Goal: Register for event/course

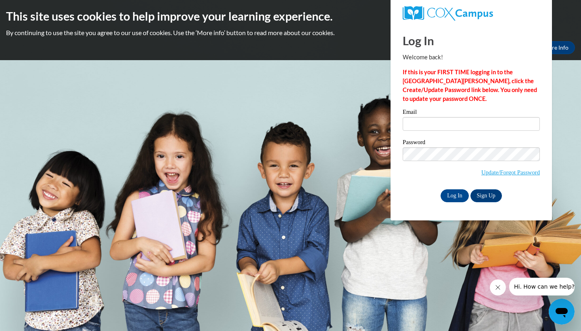
click at [460, 124] on input "Email" at bounding box center [471, 124] width 137 height 14
type input "makayla.fuller@apsk12.org"
click at [456, 196] on input "Log In" at bounding box center [455, 195] width 28 height 13
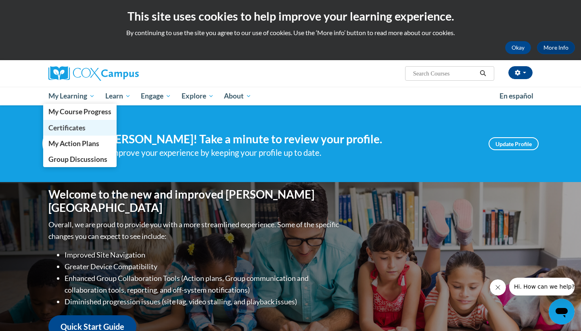
click at [79, 127] on span "Certificates" at bounding box center [66, 127] width 37 height 8
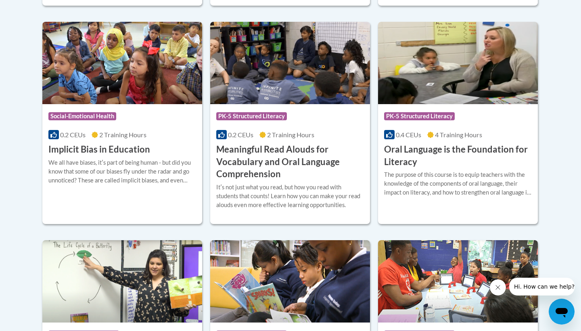
scroll to position [459, 0]
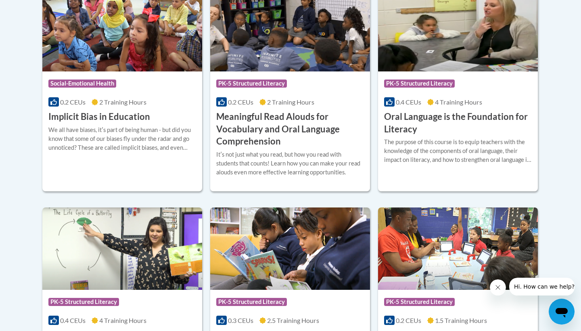
click at [497, 288] on icon "Close message from company" at bounding box center [498, 287] width 4 height 4
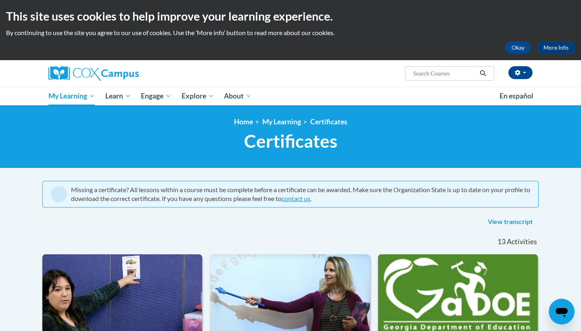
scroll to position [0, 0]
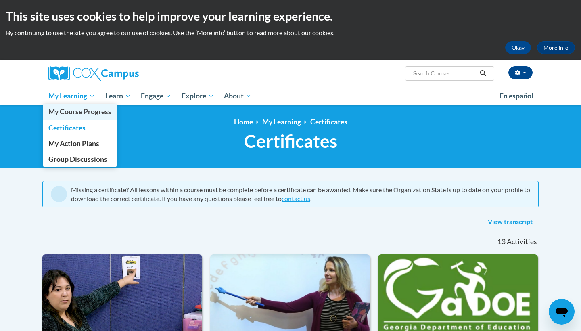
click at [79, 111] on span "My Course Progress" at bounding box center [79, 111] width 63 height 8
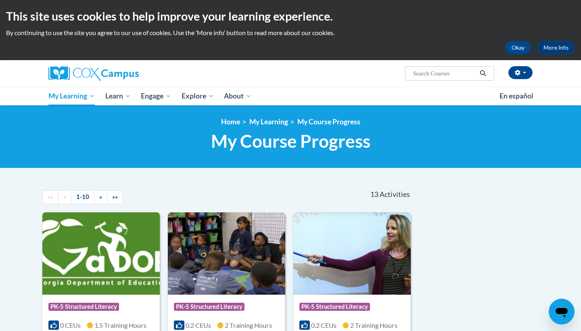
click at [444, 80] on span "Search Search..." at bounding box center [449, 73] width 89 height 15
click at [446, 73] on input "Search..." at bounding box center [444, 74] width 65 height 10
type input "ecosystem"
click at [478, 75] on button "Search" at bounding box center [483, 74] width 12 height 10
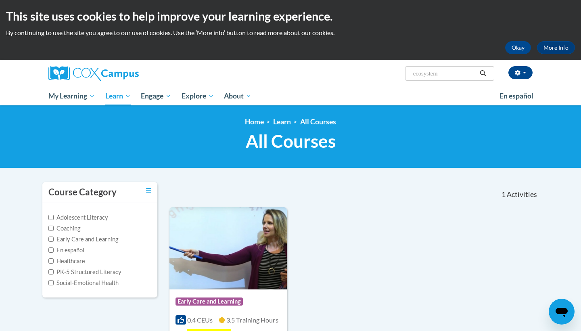
click at [467, 73] on input "ecosystem" at bounding box center [444, 74] width 65 height 10
type input "e"
type input "a safe and responsive climate"
click at [479, 76] on icon "Search" at bounding box center [482, 73] width 7 height 6
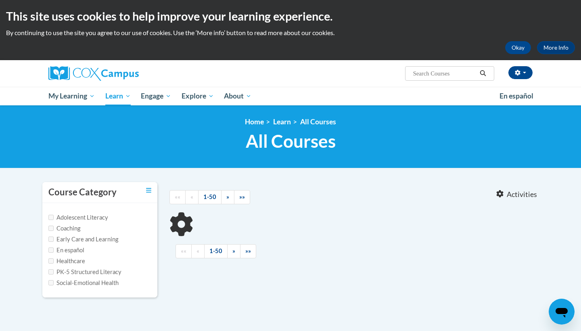
type input "a safe and responsive climate"
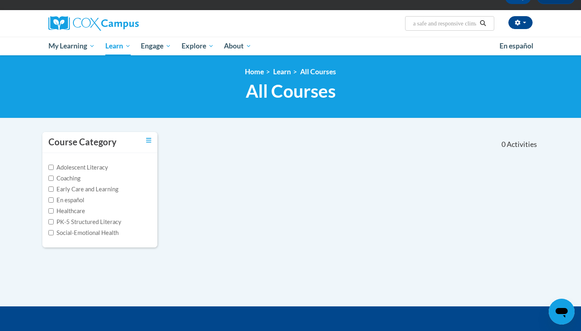
scroll to position [50, 0]
click at [50, 223] on label "PK-5 Structured Literacy" at bounding box center [84, 221] width 73 height 9
click at [50, 223] on input "PK-5 Structured Literacy" at bounding box center [50, 221] width 5 height 5
checkbox input "true"
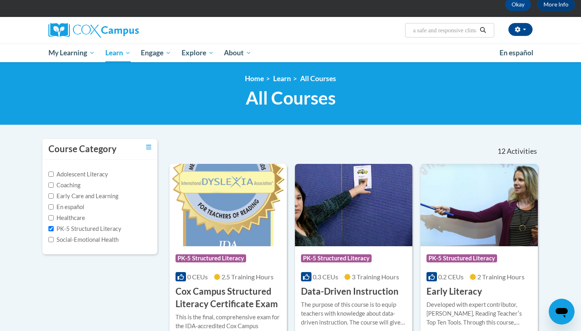
scroll to position [14, 0]
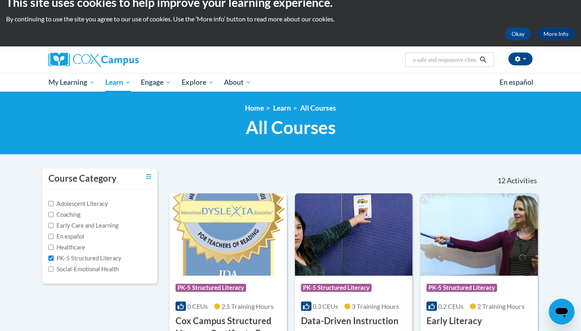
click at [50, 223] on input "Early Care and Learning" at bounding box center [50, 225] width 5 height 5
checkbox input "true"
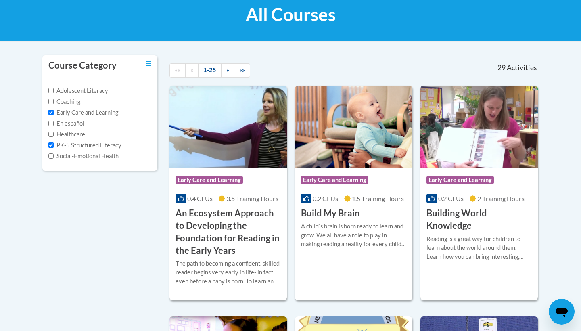
scroll to position [127, 0]
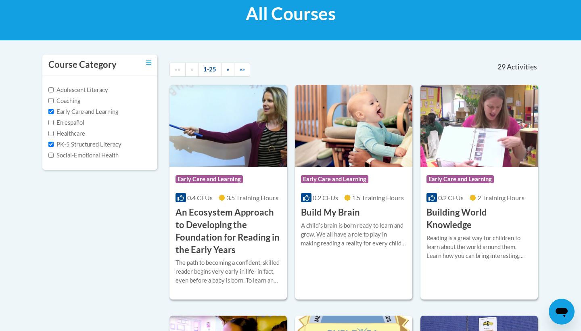
click at [196, 157] on img at bounding box center [227, 126] width 117 height 82
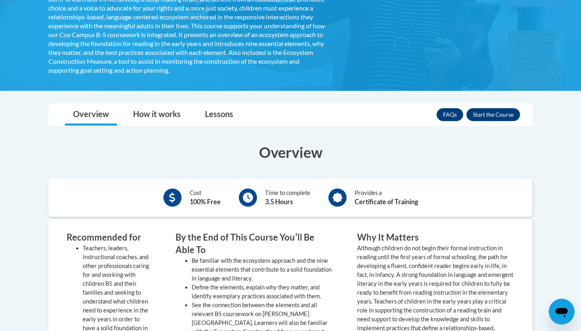
scroll to position [186, 0]
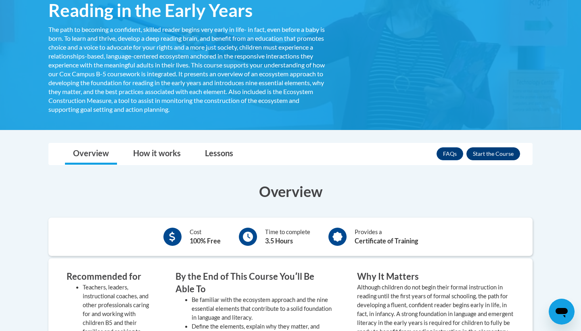
click at [501, 156] on button "Enroll" at bounding box center [493, 153] width 54 height 13
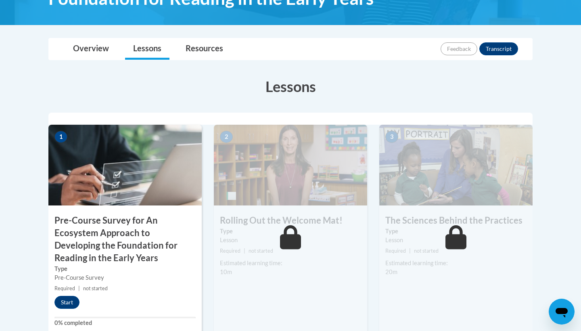
scroll to position [177, 0]
click at [67, 300] on button "Start" at bounding box center [66, 302] width 25 height 13
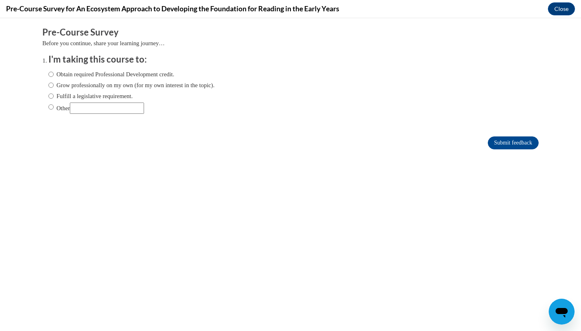
scroll to position [0, 0]
click at [117, 74] on label "Obtain required Professional Development credit." at bounding box center [111, 74] width 126 height 9
click at [54, 74] on input "Obtain required Professional Development credit." at bounding box center [50, 74] width 5 height 9
radio input "true"
click at [520, 141] on input "Submit feedback" at bounding box center [513, 142] width 51 height 13
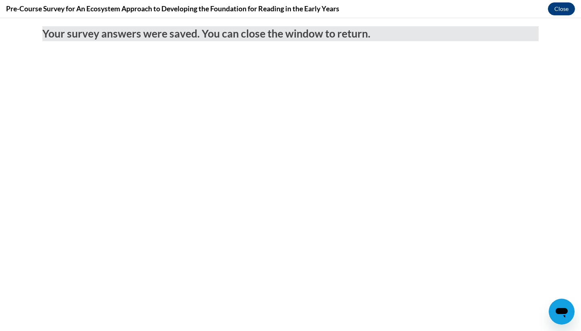
click at [565, 8] on button "Close" at bounding box center [561, 8] width 27 height 13
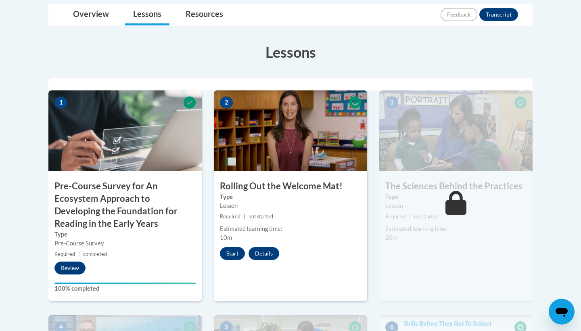
scroll to position [240, 0]
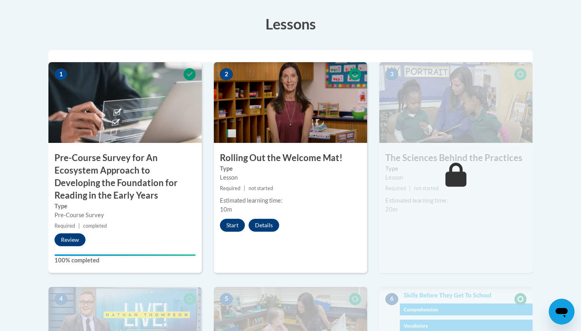
click at [232, 225] on button "Start" at bounding box center [232, 225] width 25 height 13
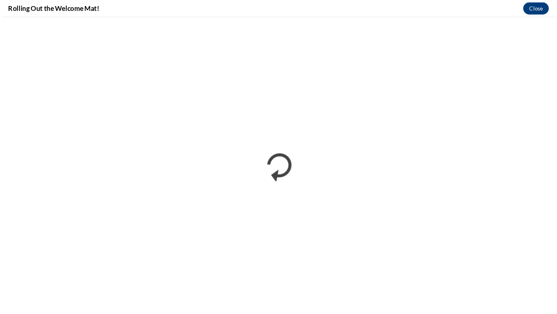
scroll to position [0, 0]
